Goal: Task Accomplishment & Management: Use online tool/utility

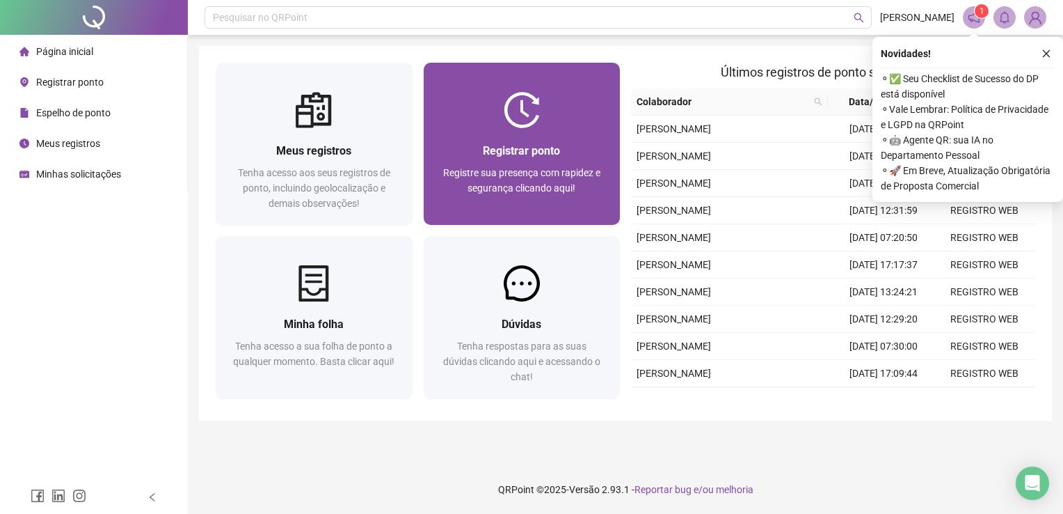
click at [505, 162] on div "Registrar ponto Registre sua presença com rapidez e segurança clicando aqui!" at bounding box center [522, 176] width 164 height 69
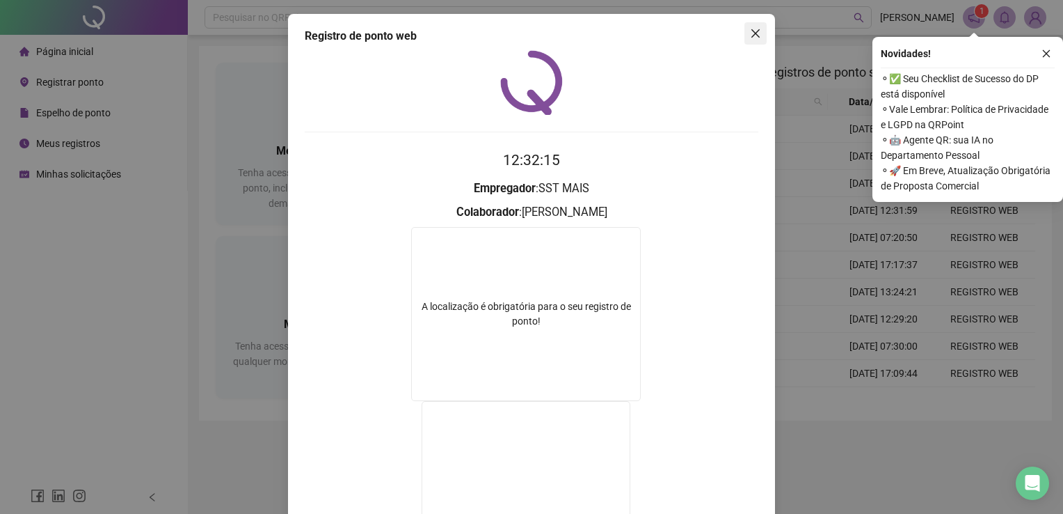
click at [745, 36] on span "Close" at bounding box center [756, 33] width 22 height 11
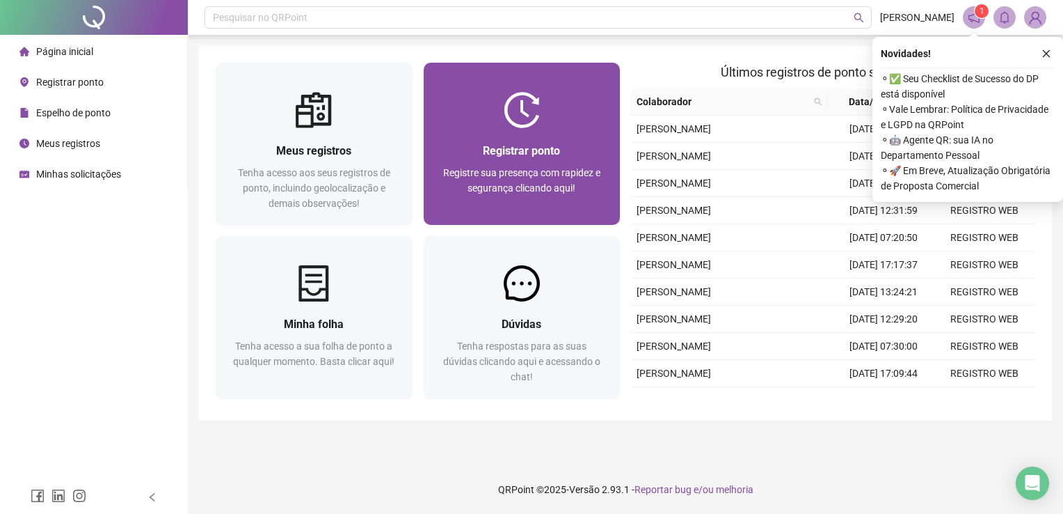
click at [591, 157] on div "Registrar ponto" at bounding box center [522, 150] width 164 height 17
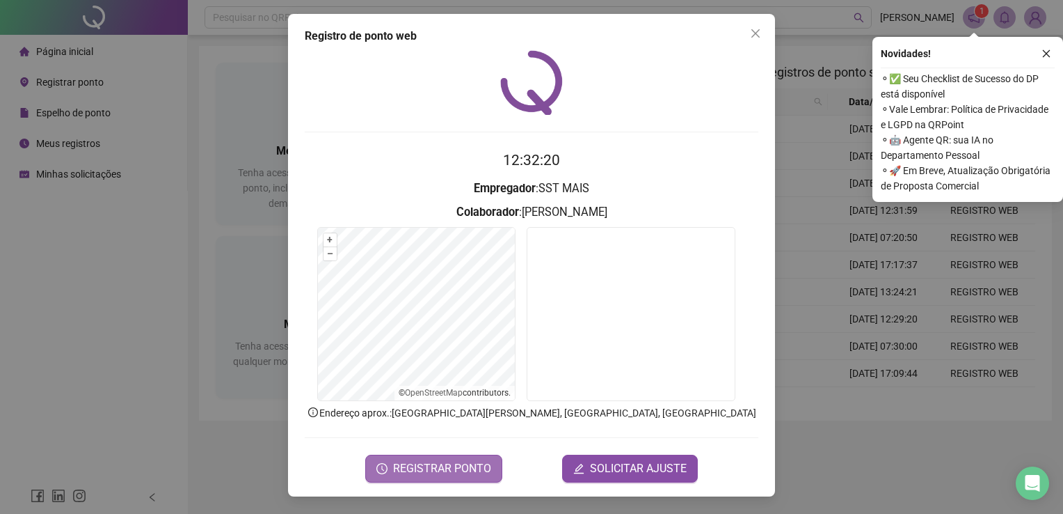
click at [459, 467] on span "REGISTRAR PONTO" at bounding box center [442, 468] width 98 height 17
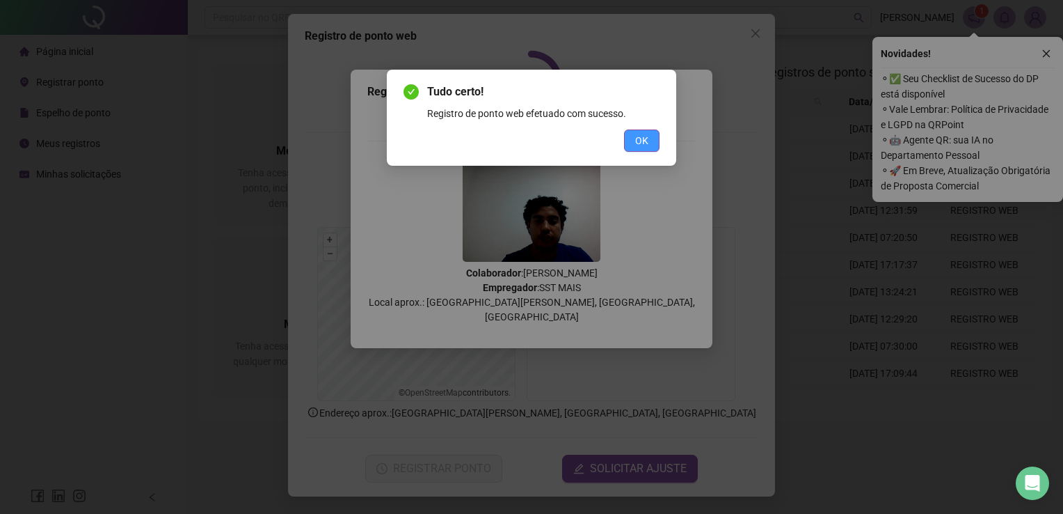
click at [649, 137] on button "OK" at bounding box center [641, 140] width 35 height 22
